Goal: Use online tool/utility: Utilize a website feature to perform a specific function

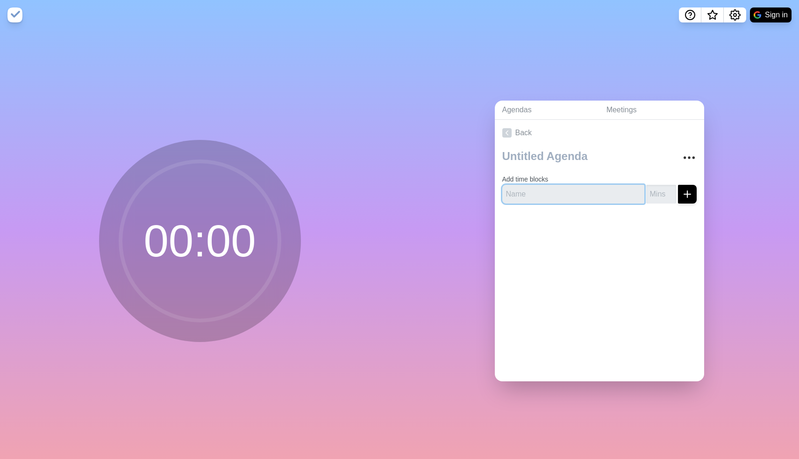
click at [552, 195] on input "text" at bounding box center [574, 194] width 142 height 19
type input "20"
click at [678, 185] on button "submit" at bounding box center [687, 194] width 19 height 19
click at [686, 197] on icon "submit" at bounding box center [687, 193] width 11 height 11
click at [661, 189] on input "number" at bounding box center [662, 194] width 30 height 19
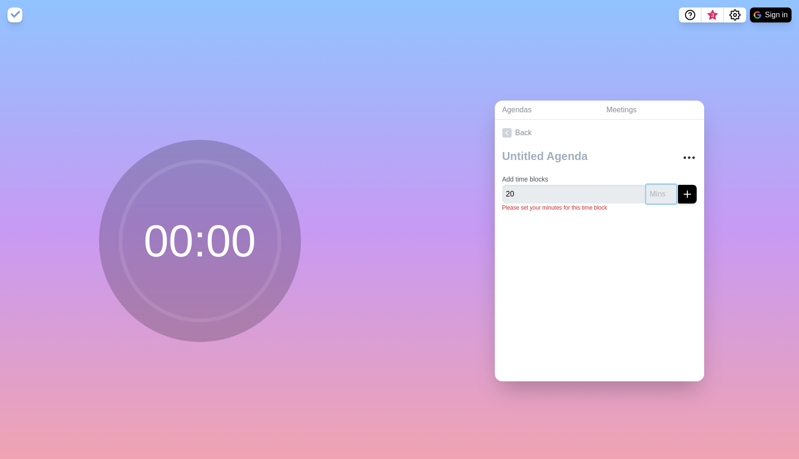
click at [656, 193] on input "number" at bounding box center [662, 194] width 30 height 19
click at [670, 194] on input "-1" at bounding box center [662, 194] width 30 height 19
click at [670, 190] on input "0" at bounding box center [662, 194] width 30 height 19
click at [670, 190] on input "1" at bounding box center [662, 194] width 30 height 19
click at [670, 190] on input "2" at bounding box center [662, 194] width 30 height 19
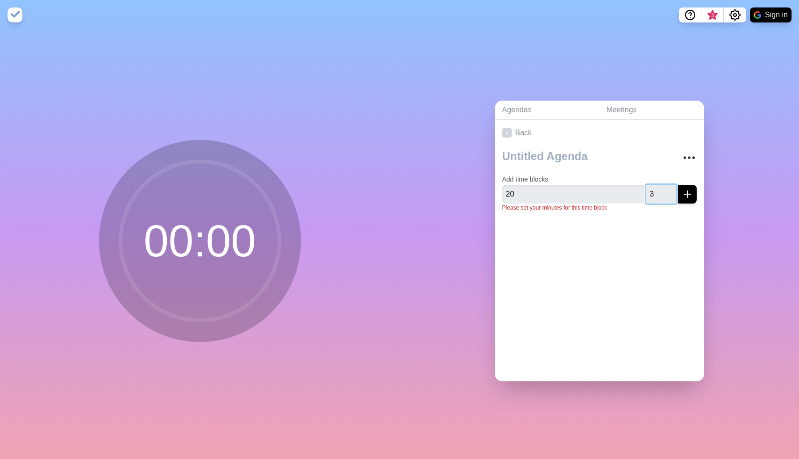
click at [670, 190] on input "3" at bounding box center [662, 194] width 30 height 19
click at [670, 190] on input "5" at bounding box center [662, 194] width 30 height 19
type input "20"
click at [681, 191] on button "submit" at bounding box center [687, 194] width 19 height 19
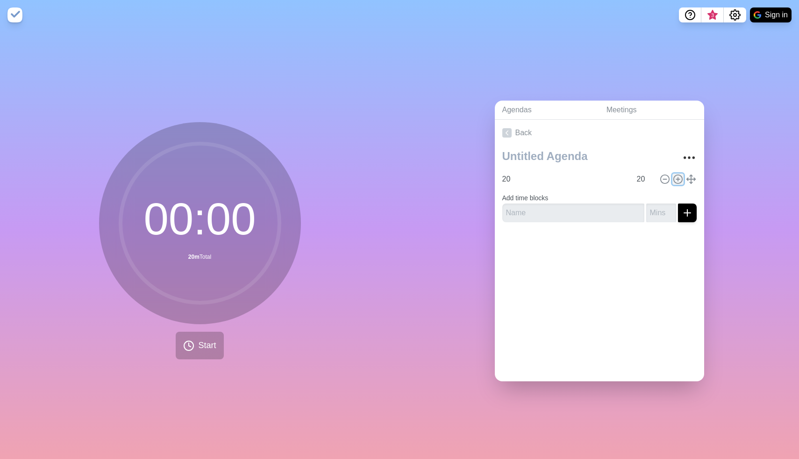
click at [681, 180] on icon at bounding box center [678, 179] width 10 height 10
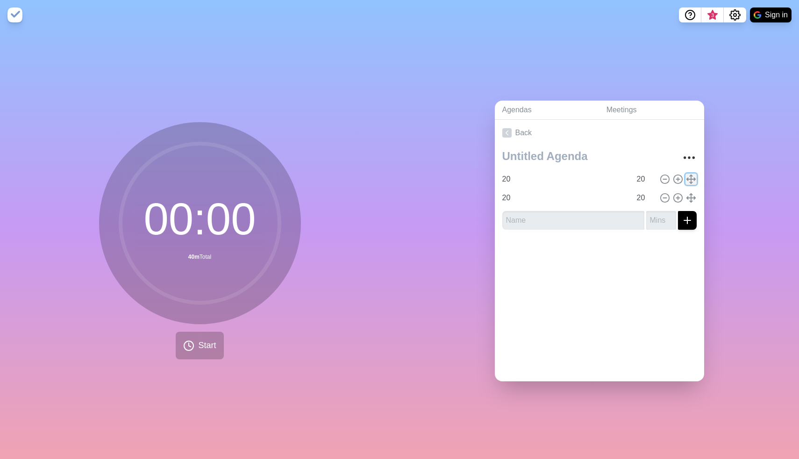
click at [688, 180] on icon at bounding box center [691, 179] width 10 height 10
click at [194, 344] on button "Start" at bounding box center [200, 345] width 48 height 28
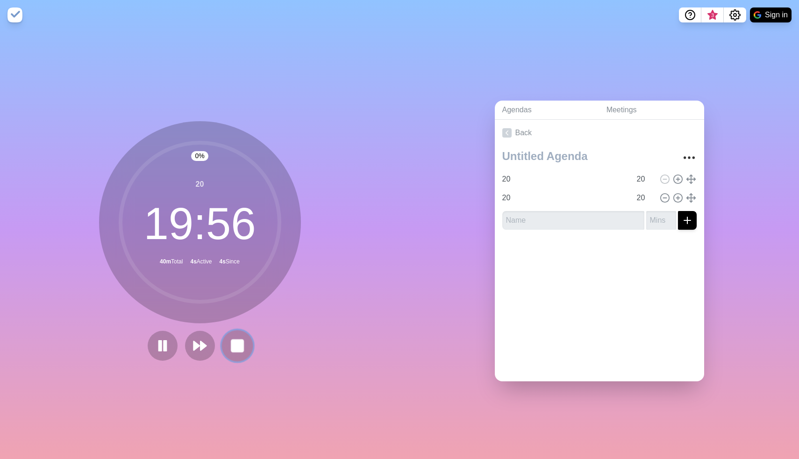
click at [228, 351] on button at bounding box center [237, 345] width 31 height 31
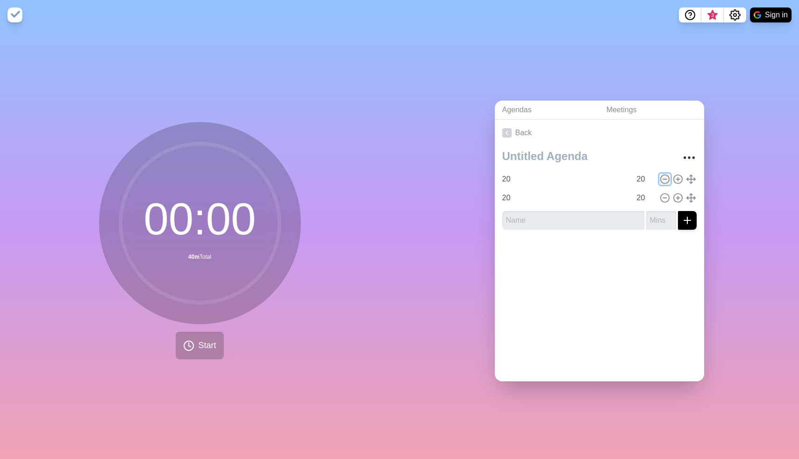
click at [666, 180] on icon at bounding box center [665, 179] width 10 height 10
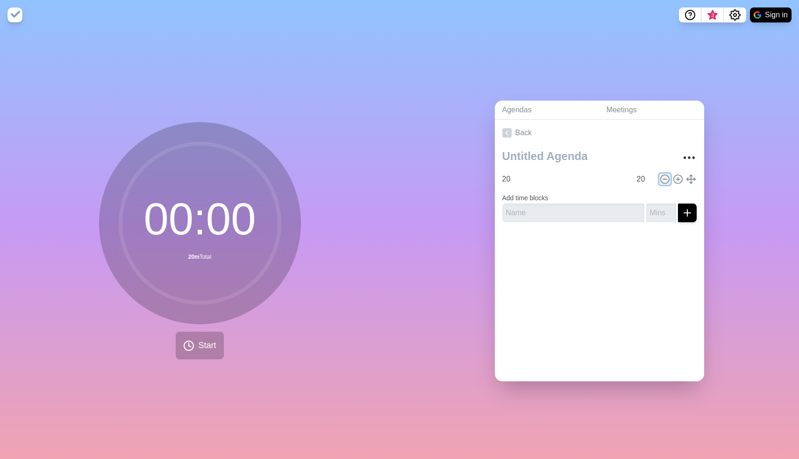
click at [665, 180] on icon at bounding box center [665, 179] width 10 height 10
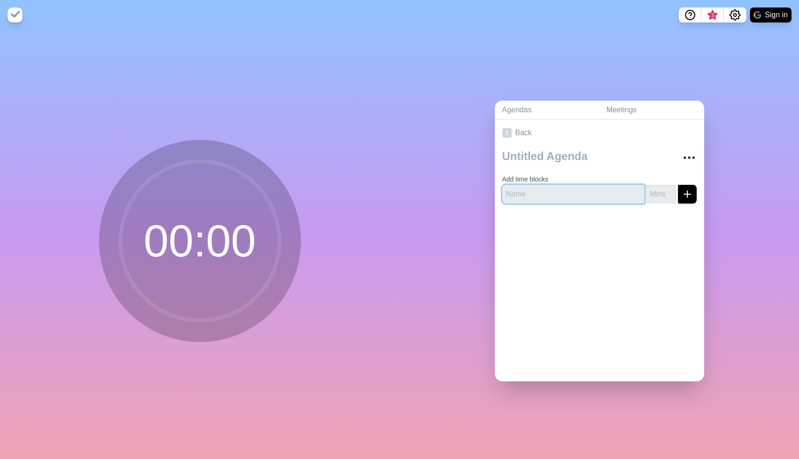
click at [619, 196] on input "text" at bounding box center [574, 194] width 142 height 19
click at [664, 197] on input "number" at bounding box center [662, 194] width 30 height 19
type input "20"
click at [686, 194] on icon "submit" at bounding box center [687, 193] width 11 height 11
click at [615, 195] on input "text" at bounding box center [574, 194] width 142 height 19
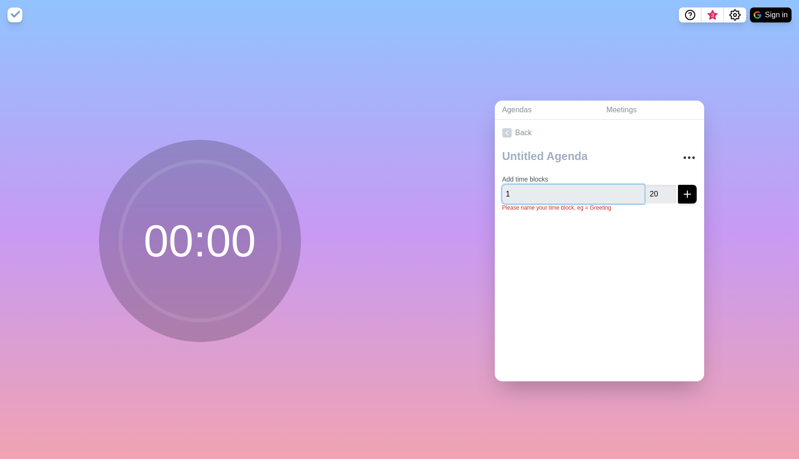
type input "1"
click at [678, 185] on button "submit" at bounding box center [687, 194] width 19 height 19
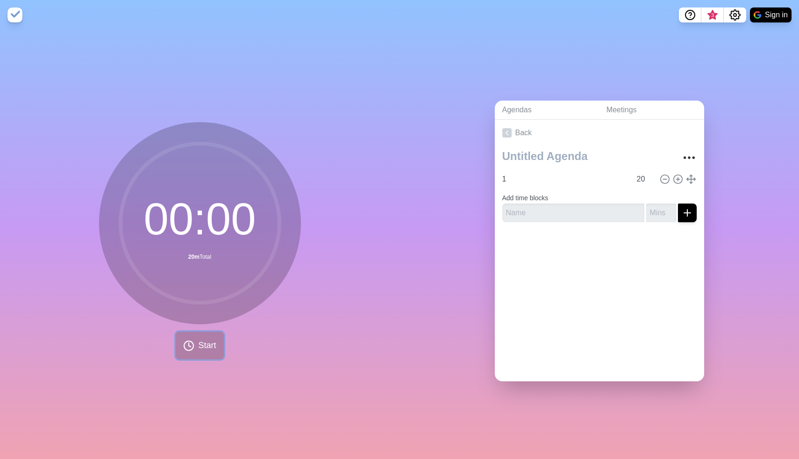
click at [201, 346] on span "Start" at bounding box center [207, 345] width 18 height 13
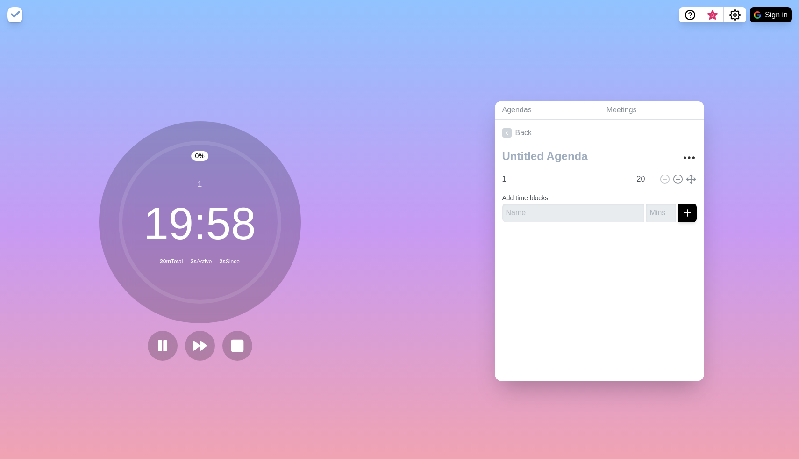
drag, startPoint x: 799, startPoint y: 71, endPoint x: 705, endPoint y: 73, distance: 94.0
click at [705, 73] on div "Agendas Meetings Back 1 20 Add time blocks" at bounding box center [600, 244] width 400 height 429
